Goal: Navigation & Orientation: Find specific page/section

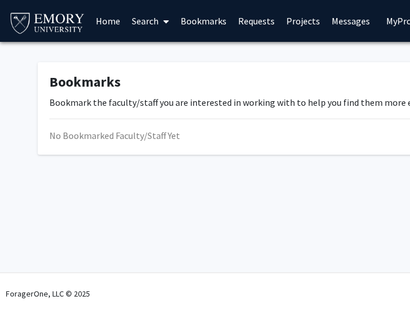
click at [288, 17] on link "Projects" at bounding box center [303, 21] width 45 height 41
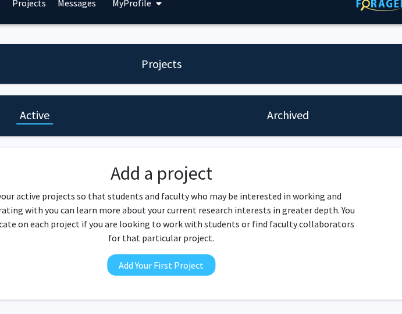
scroll to position [18, 280]
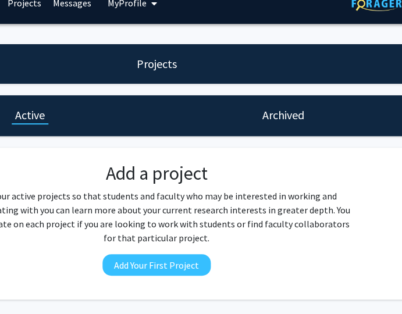
click at [252, 124] on div "Archived" at bounding box center [282, 115] width 253 height 41
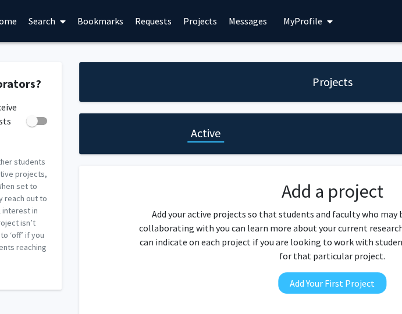
scroll to position [0, 97]
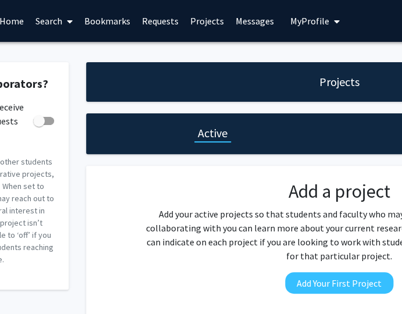
click at [160, 23] on link "Requests" at bounding box center [159, 21] width 48 height 41
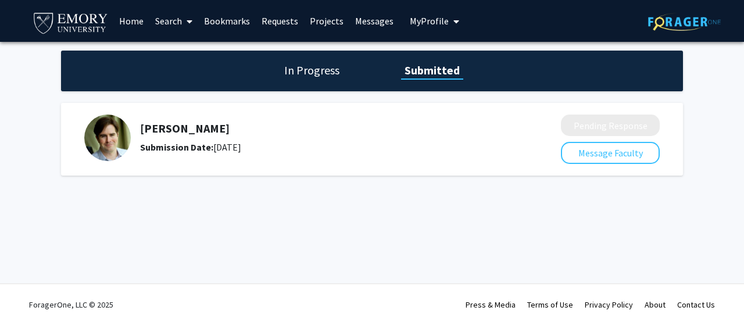
click at [193, 137] on div "[PERSON_NAME] Submission Date: [DATE]" at bounding box center [319, 138] width 359 height 33
